Goal: Task Accomplishment & Management: Use online tool/utility

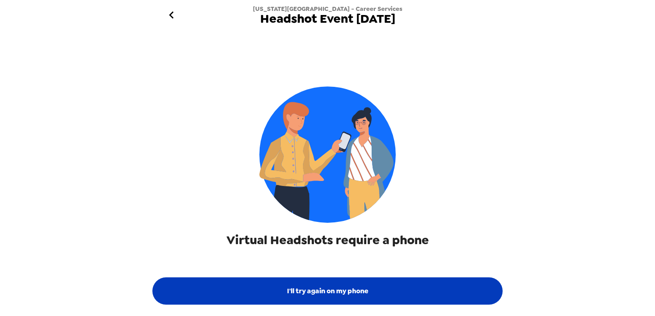
click at [280, 279] on button "I'll try again on my phone" at bounding box center [327, 291] width 350 height 27
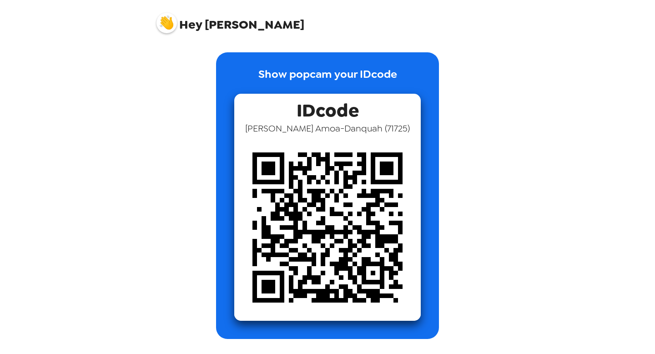
click at [167, 25] on img at bounding box center [167, 23] width 20 height 20
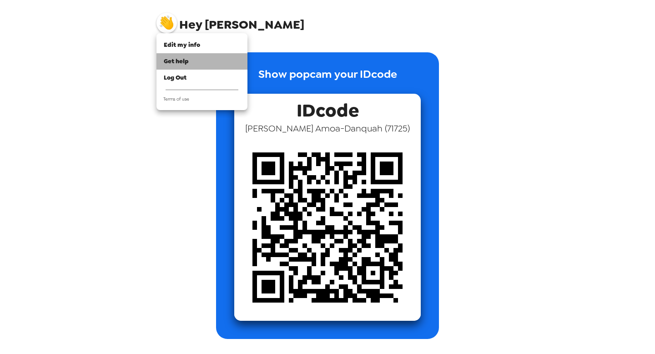
click at [168, 64] on span "Get help" at bounding box center [176, 61] width 25 height 8
click at [195, 68] on li "Get help" at bounding box center [202, 61] width 91 height 16
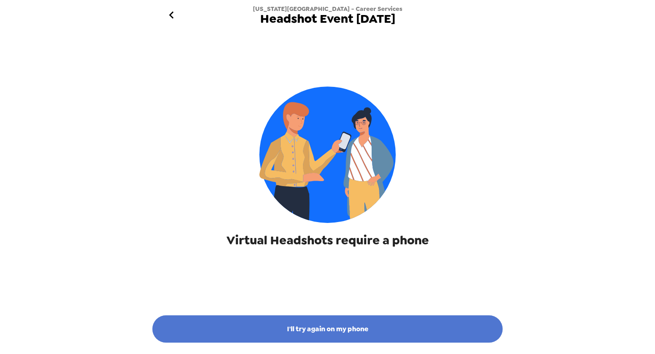
click at [343, 328] on button "I'll try again on my phone" at bounding box center [327, 328] width 350 height 27
